Goal: Check status: Check status

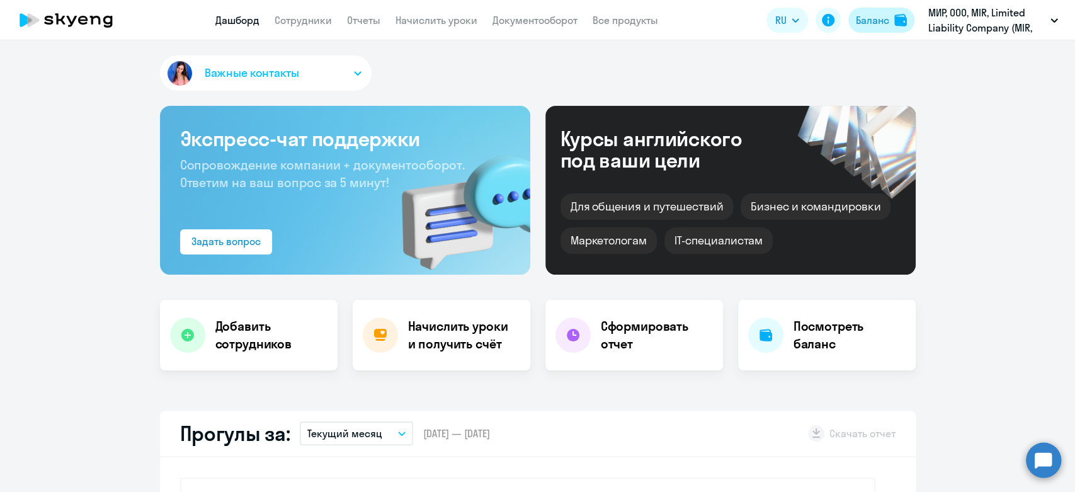
click at [887, 16] on div "Баланс" at bounding box center [872, 20] width 33 height 15
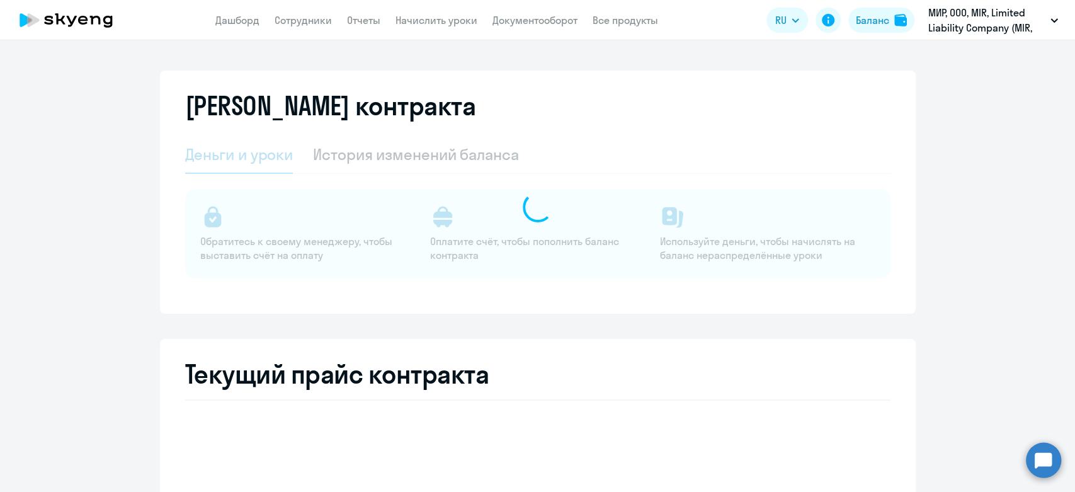
select select "english_adult_not_native_speaker"
